Goal: Task Accomplishment & Management: Manage account settings

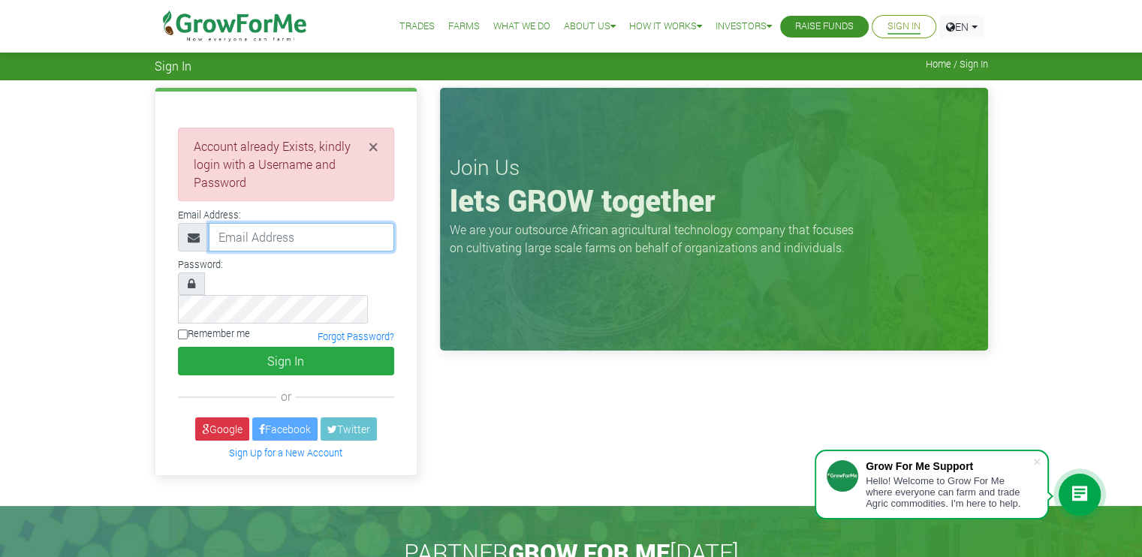
drag, startPoint x: 0, startPoint y: 0, endPoint x: 256, endPoint y: 236, distance: 348.4
click at [256, 236] on input "email" at bounding box center [301, 237] width 185 height 29
type input "[EMAIL_ADDRESS][DOMAIN_NAME]"
click at [184, 329] on input "Remember me" at bounding box center [183, 334] width 10 height 10
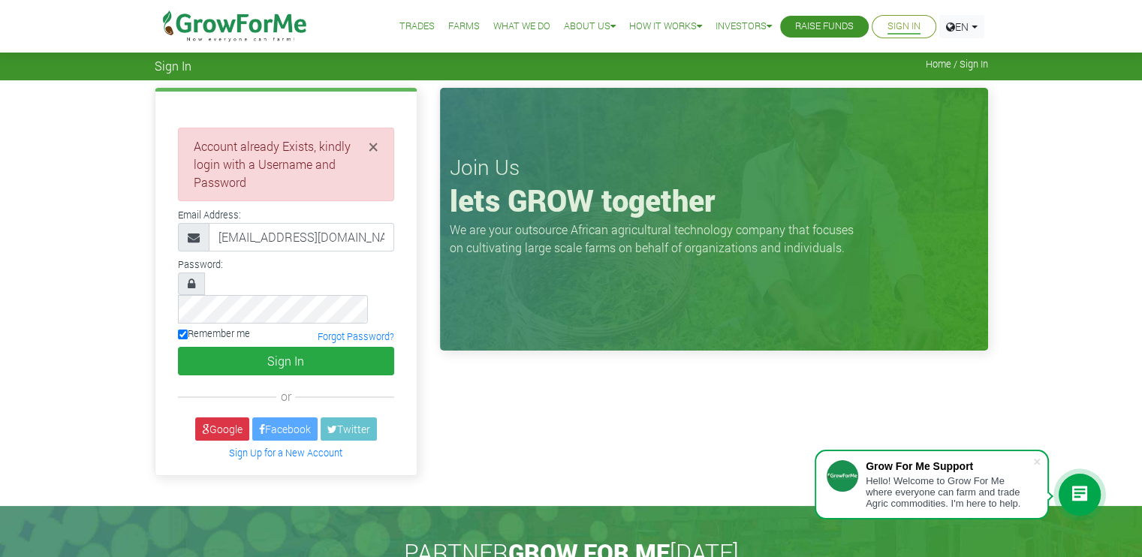
checkbox input "false"
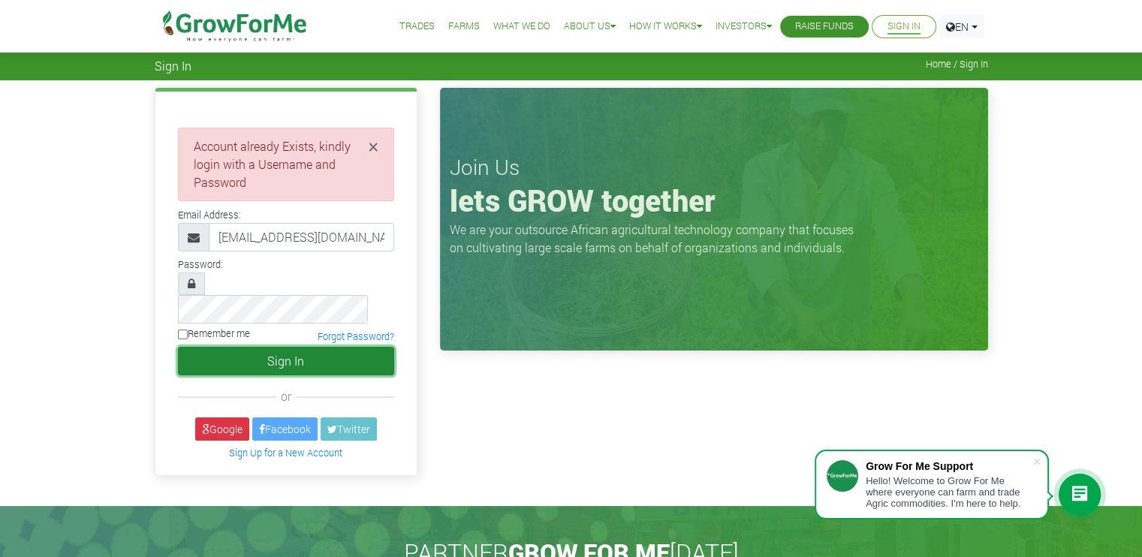
click at [261, 347] on button "Sign In" at bounding box center [286, 361] width 216 height 29
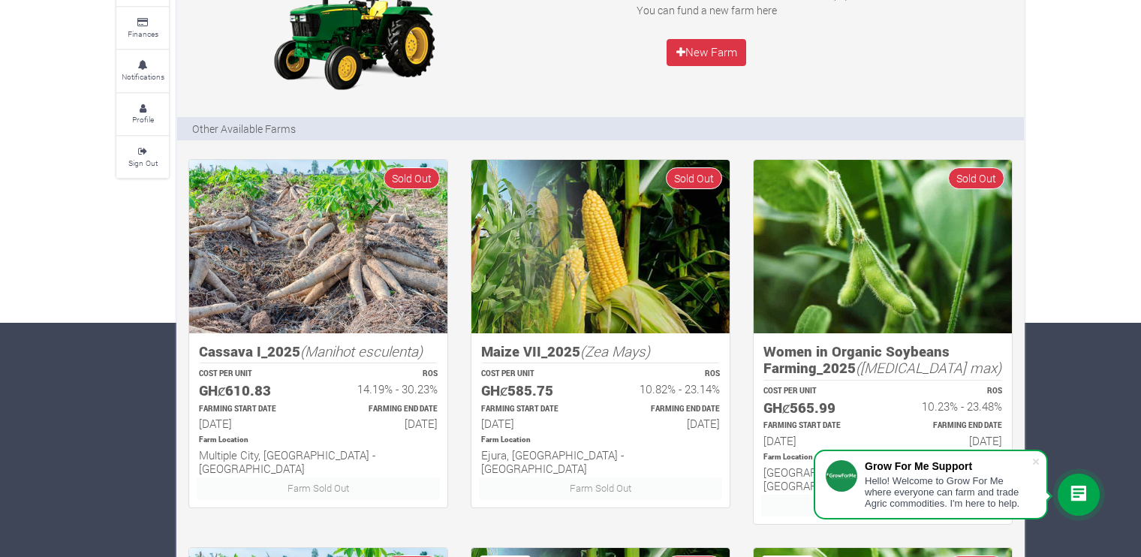
scroll to position [236, 0]
